Goal: Task Accomplishment & Management: Complete application form

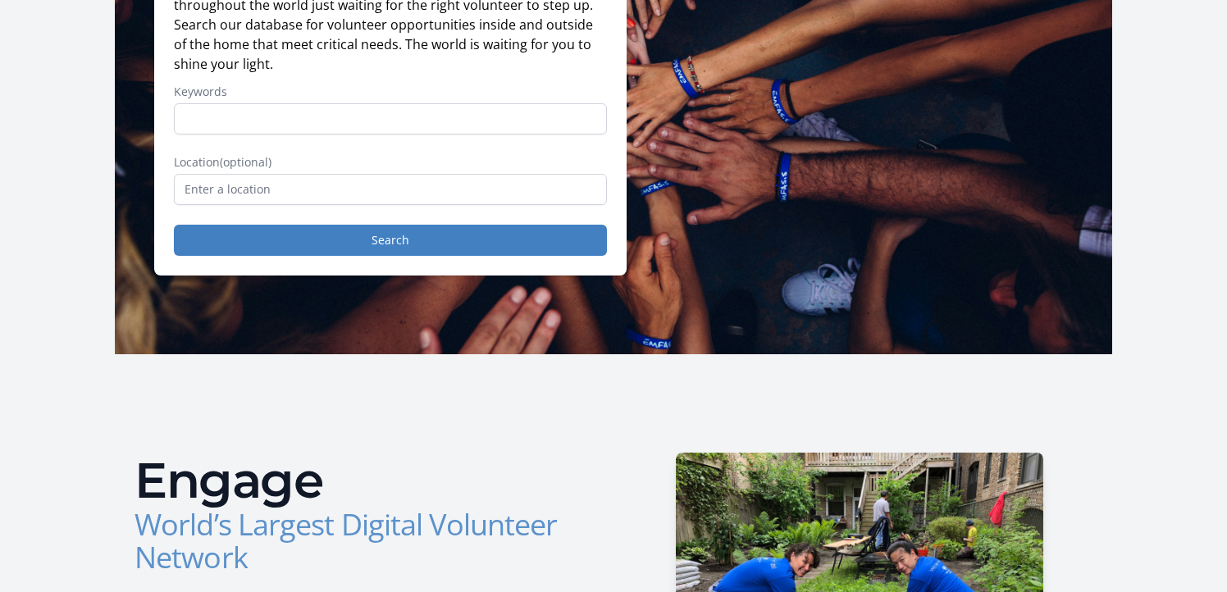
scroll to position [244, 0]
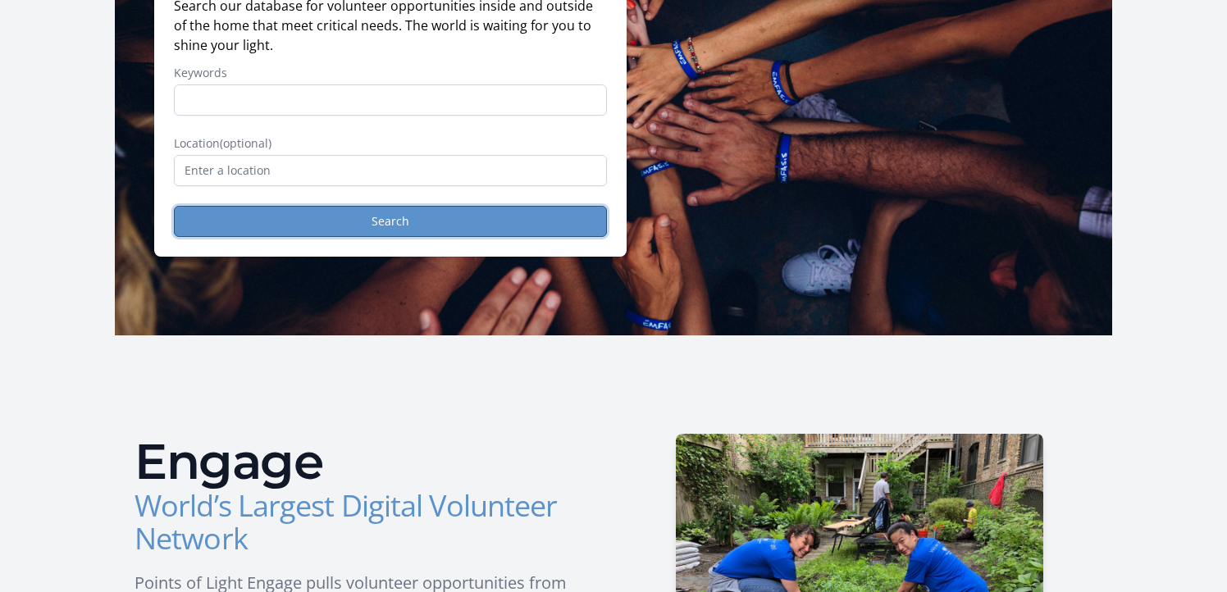
click at [337, 217] on button "Search" at bounding box center [390, 221] width 433 height 31
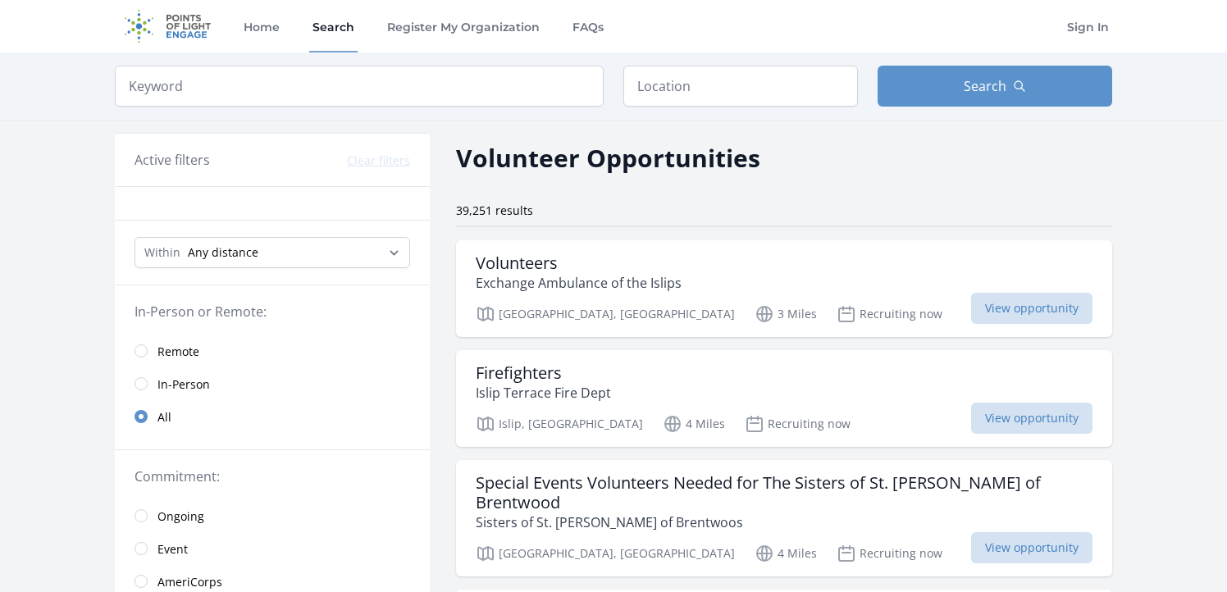
scroll to position [7, 0]
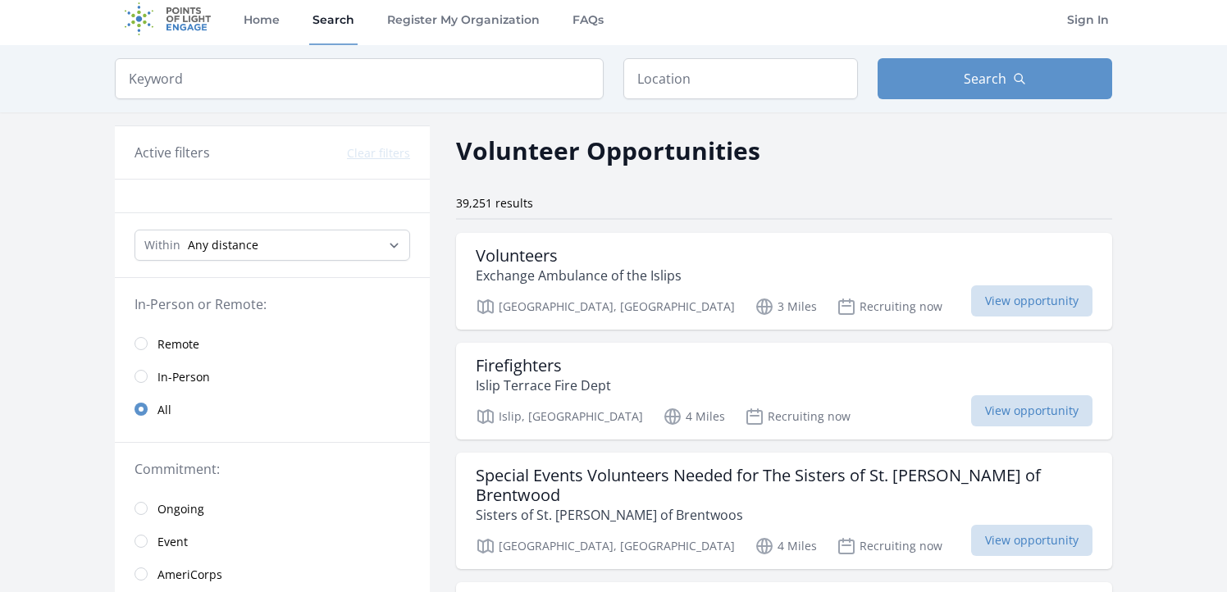
click at [150, 374] on link "In-Person" at bounding box center [272, 376] width 315 height 33
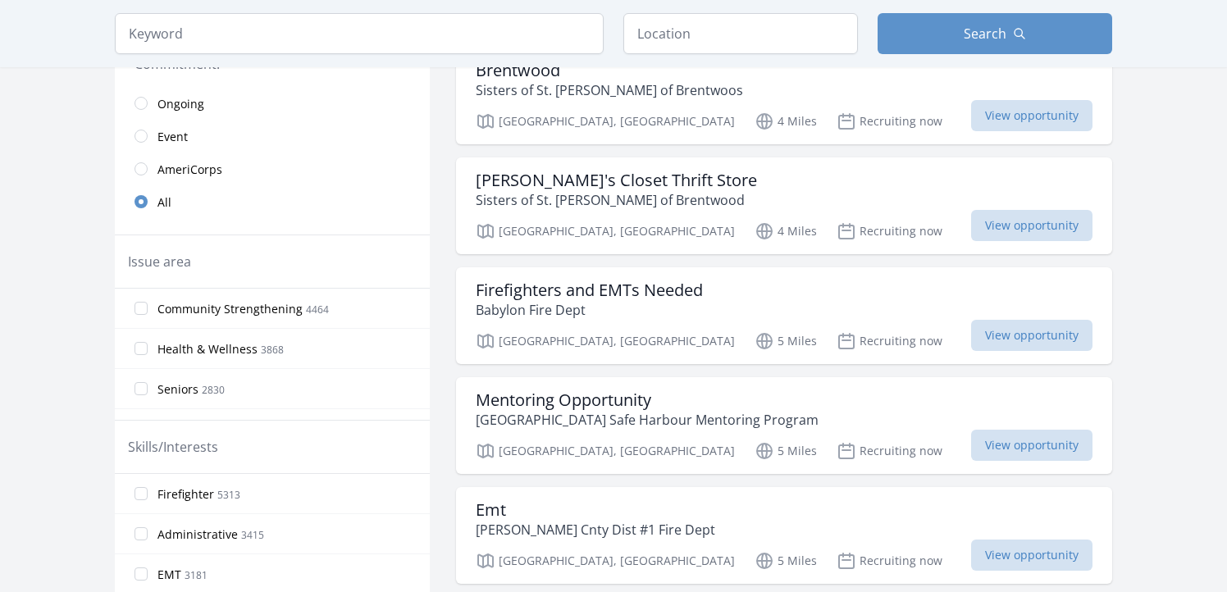
scroll to position [367, 0]
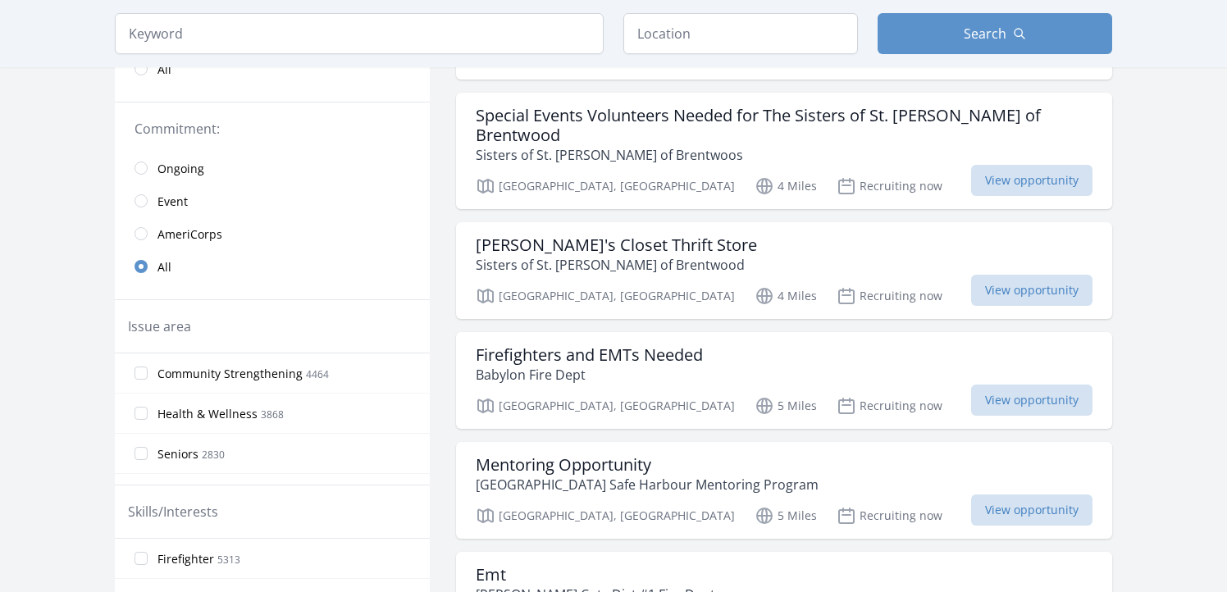
click at [187, 200] on link "Event" at bounding box center [272, 201] width 315 height 33
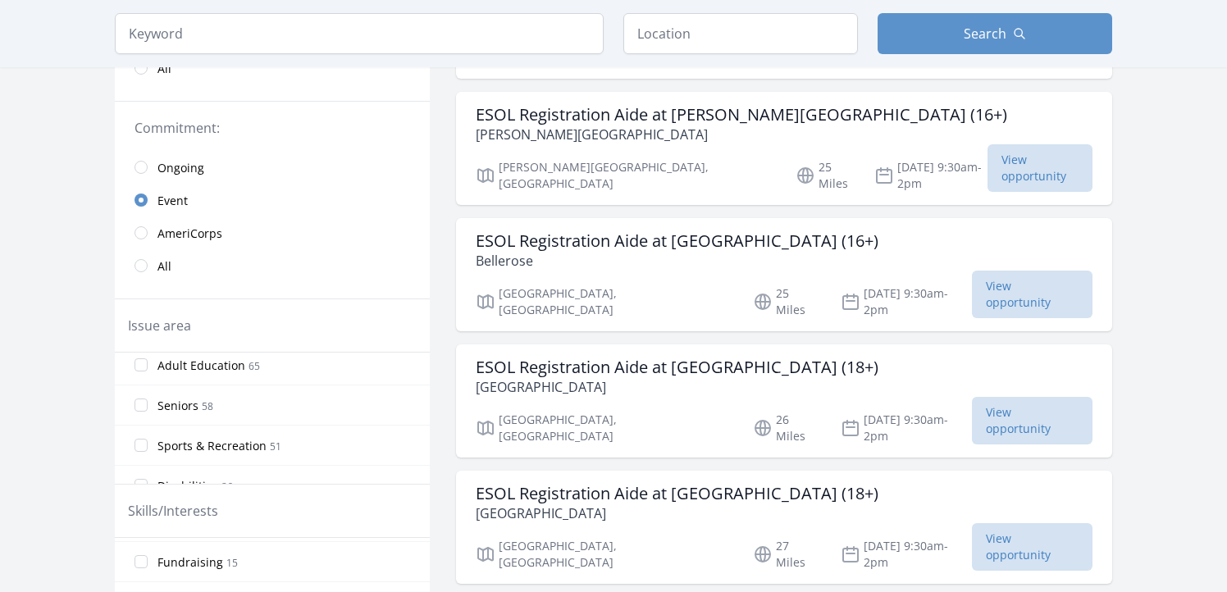
scroll to position [306, 0]
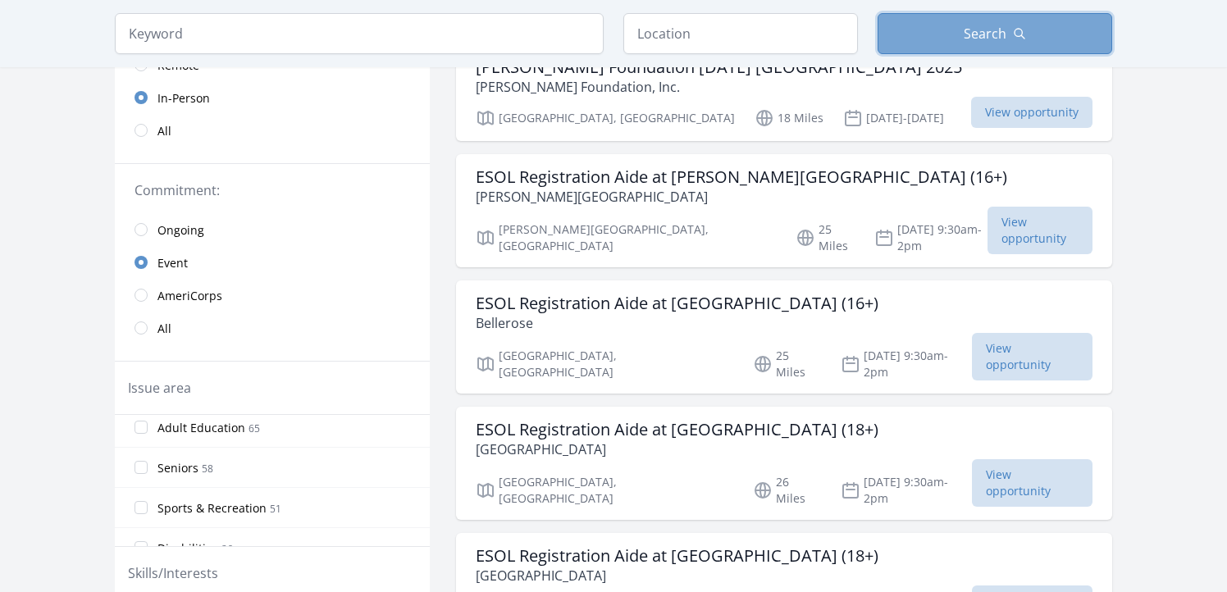
click at [917, 43] on button "Search" at bounding box center [995, 33] width 235 height 41
click at [717, 34] on input "text" at bounding box center [740, 33] width 235 height 41
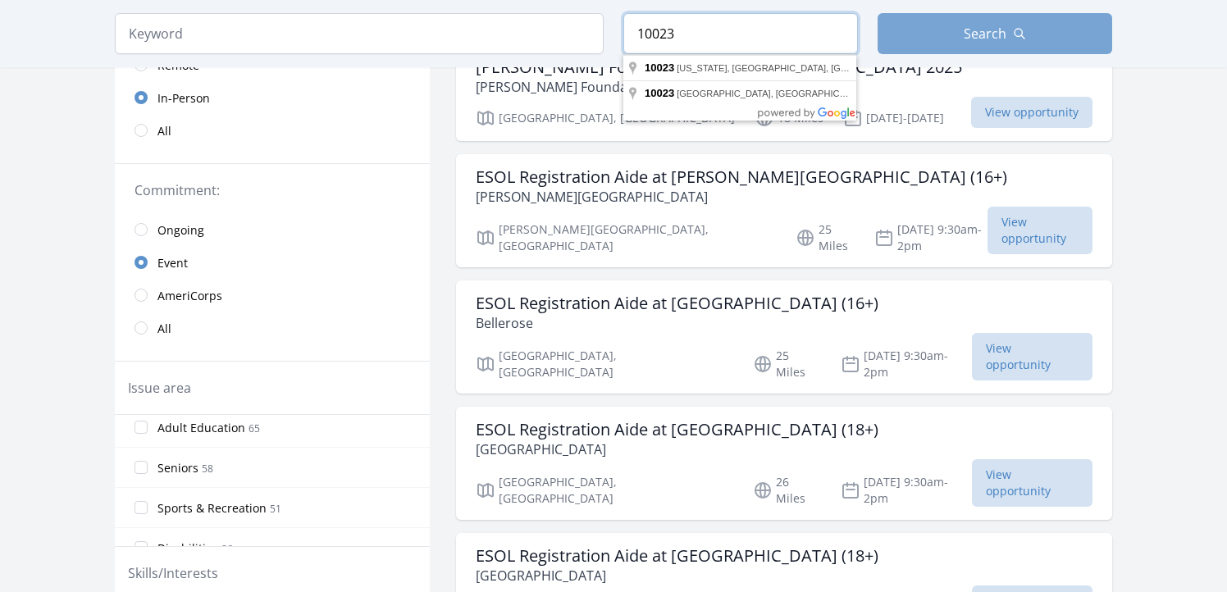
type input "10023"
click at [1057, 35] on button "Search" at bounding box center [995, 33] width 235 height 41
click at [1007, 42] on button "Search" at bounding box center [995, 33] width 235 height 41
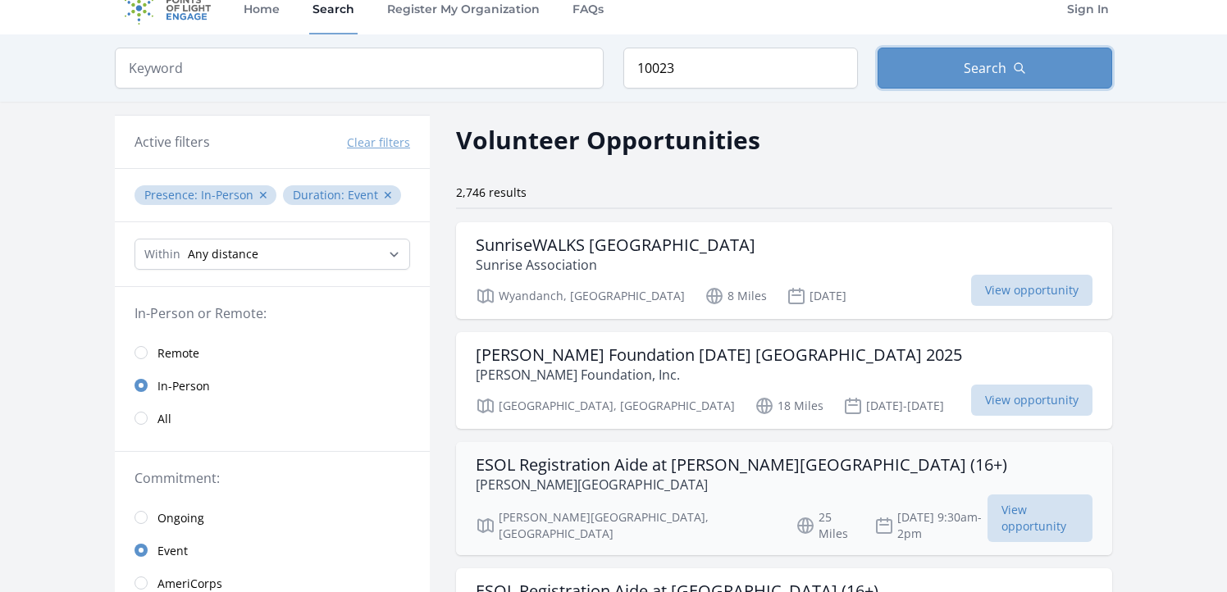
scroll to position [2, 0]
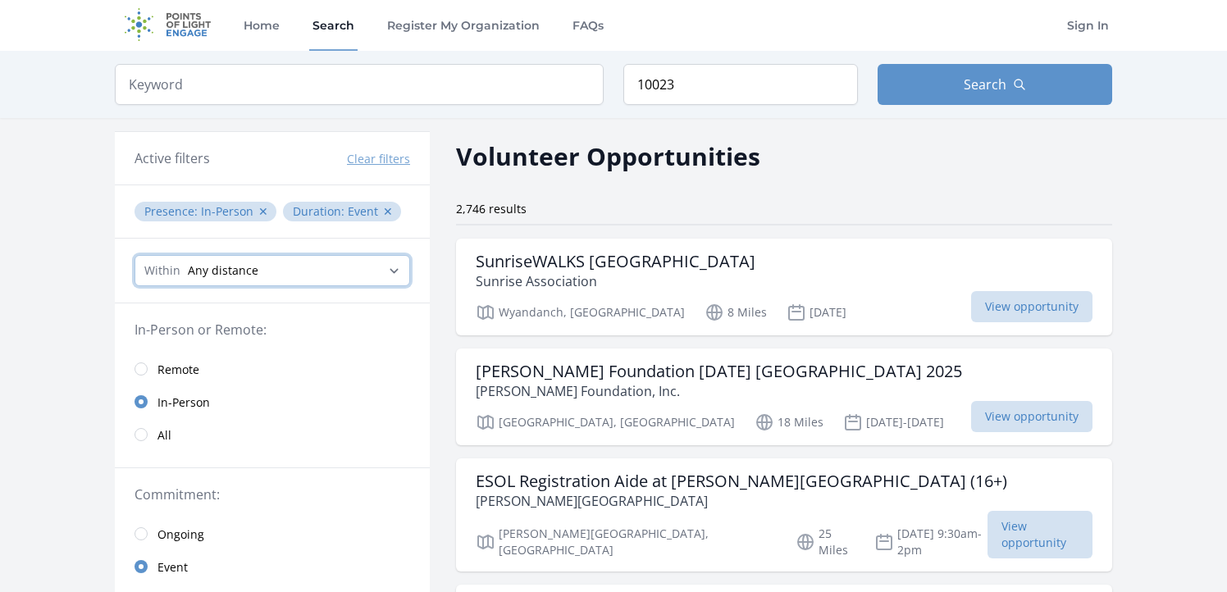
click at [351, 279] on select "Any distance , 5 Miles , 20 Miles , 50 Miles , 100 Miles" at bounding box center [273, 270] width 276 height 31
select select "8046"
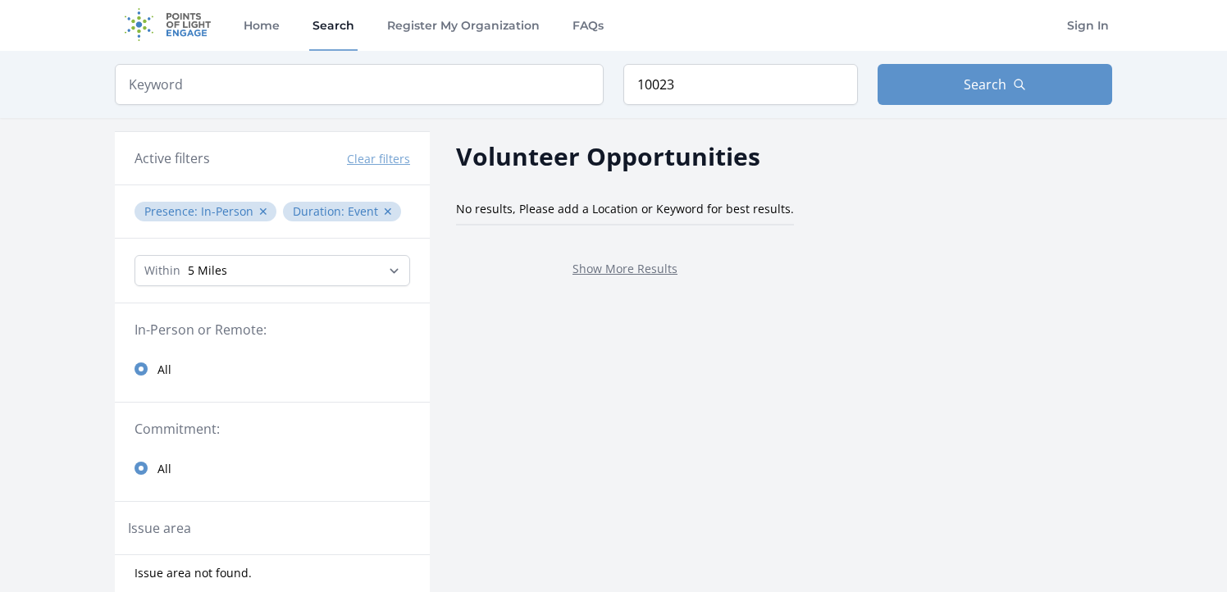
click at [387, 210] on span "Event ✕" at bounding box center [373, 211] width 50 height 16
click at [383, 210] on button "✕" at bounding box center [388, 211] width 10 height 16
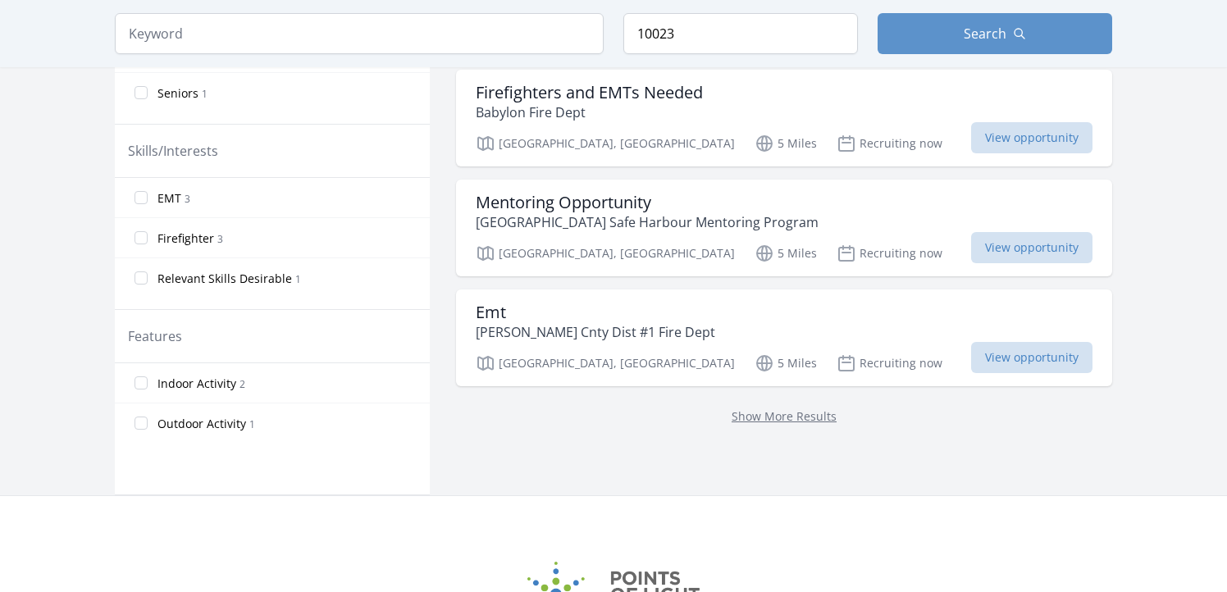
scroll to position [648, 0]
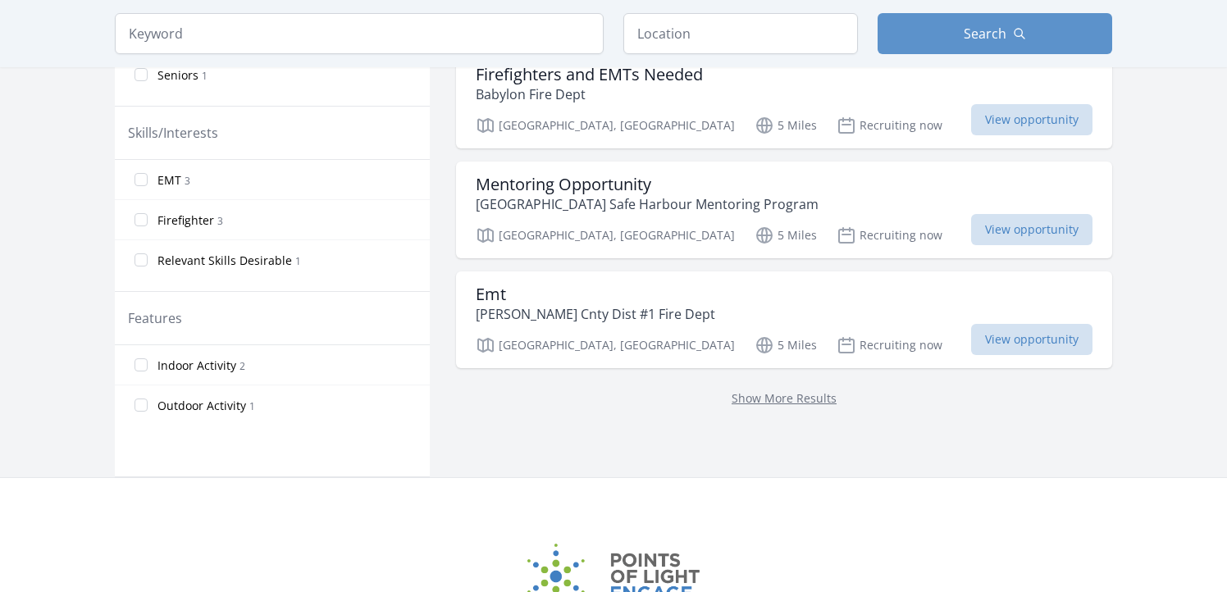
scroll to position [2, 0]
